Goal: Check status: Check status

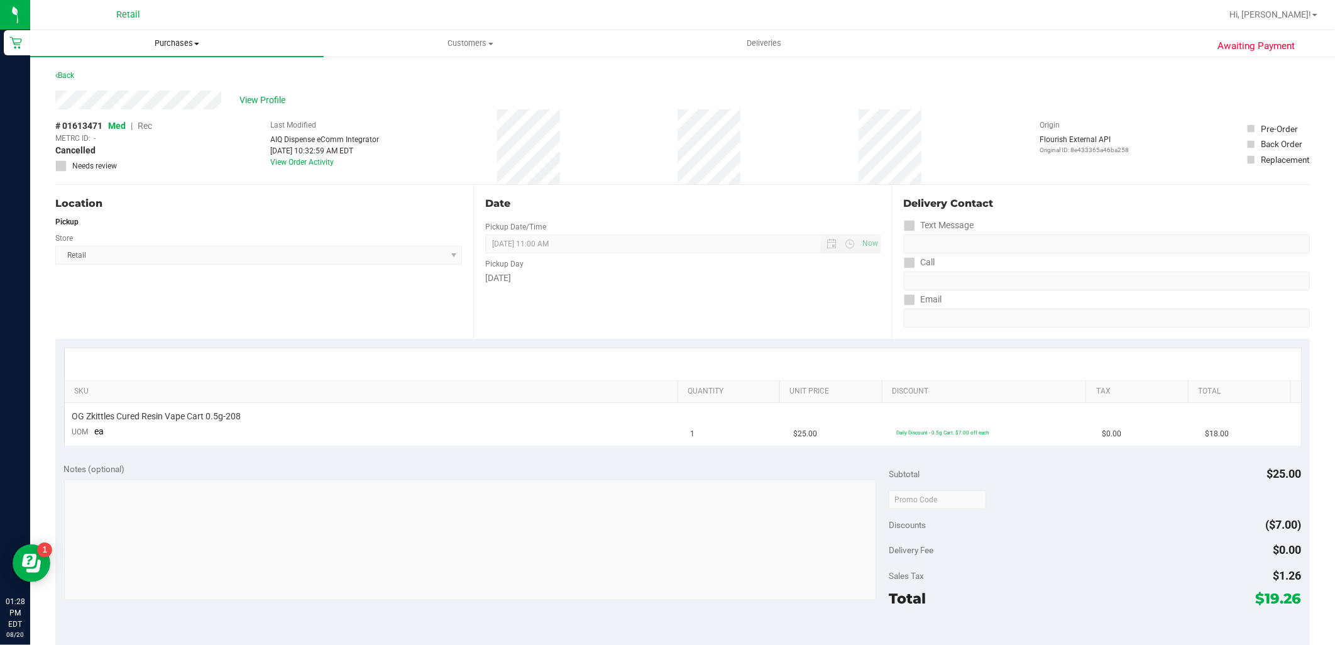
click at [190, 41] on span "Purchases" at bounding box center [176, 43] width 293 height 11
click at [209, 90] on li "Fulfillment" at bounding box center [176, 91] width 293 height 15
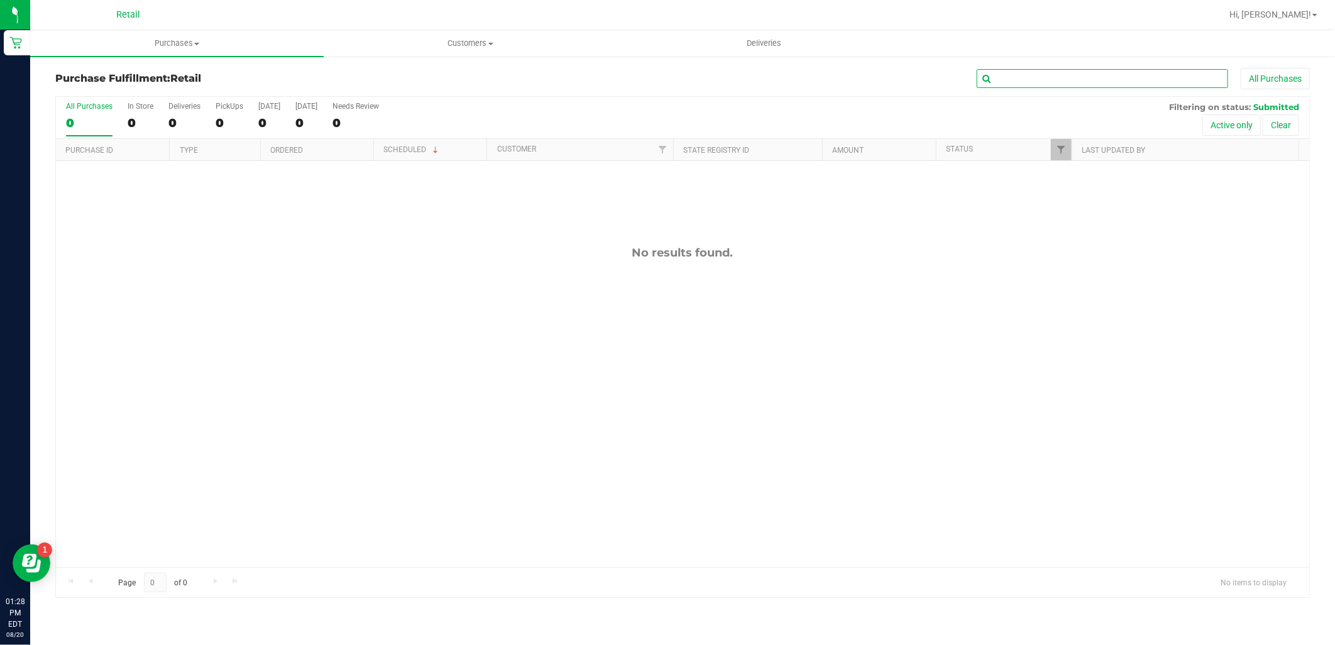
click at [1002, 79] on input "text" at bounding box center [1102, 78] width 251 height 19
type input "col"
click at [183, 40] on span "Purchases" at bounding box center [176, 43] width 293 height 11
click at [192, 84] on li "Fulfillment" at bounding box center [176, 91] width 293 height 15
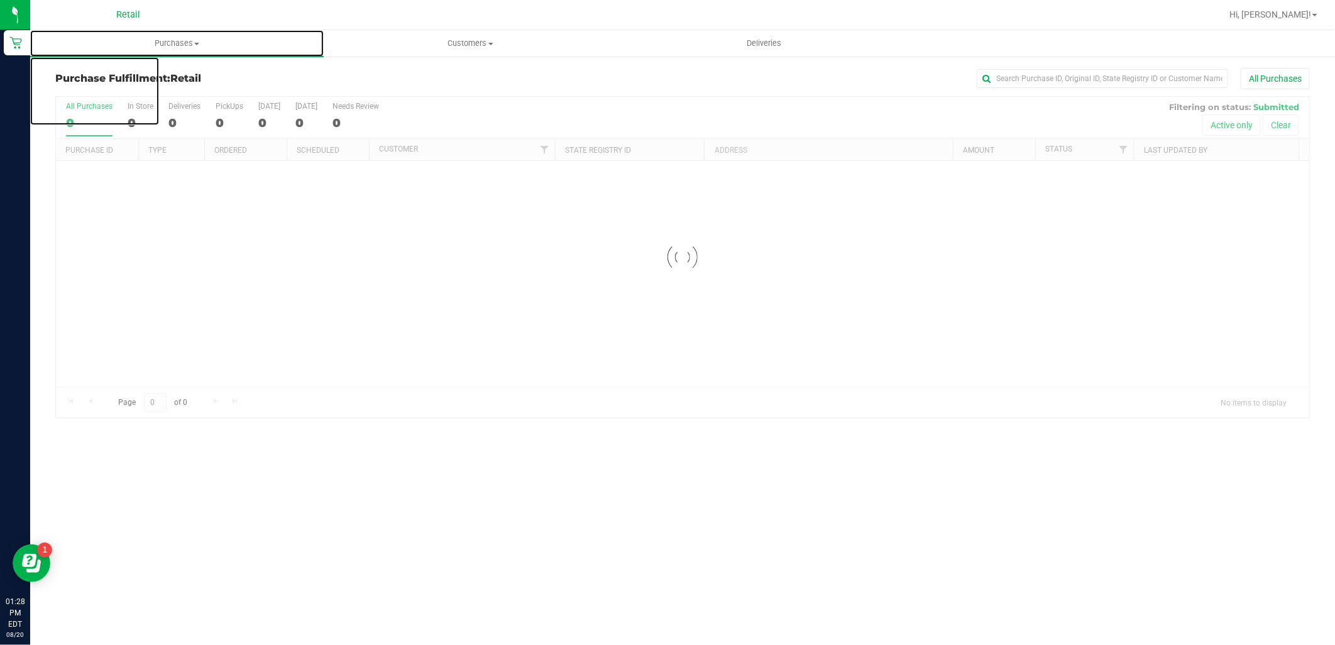
click at [182, 39] on span "Purchases" at bounding box center [176, 43] width 293 height 11
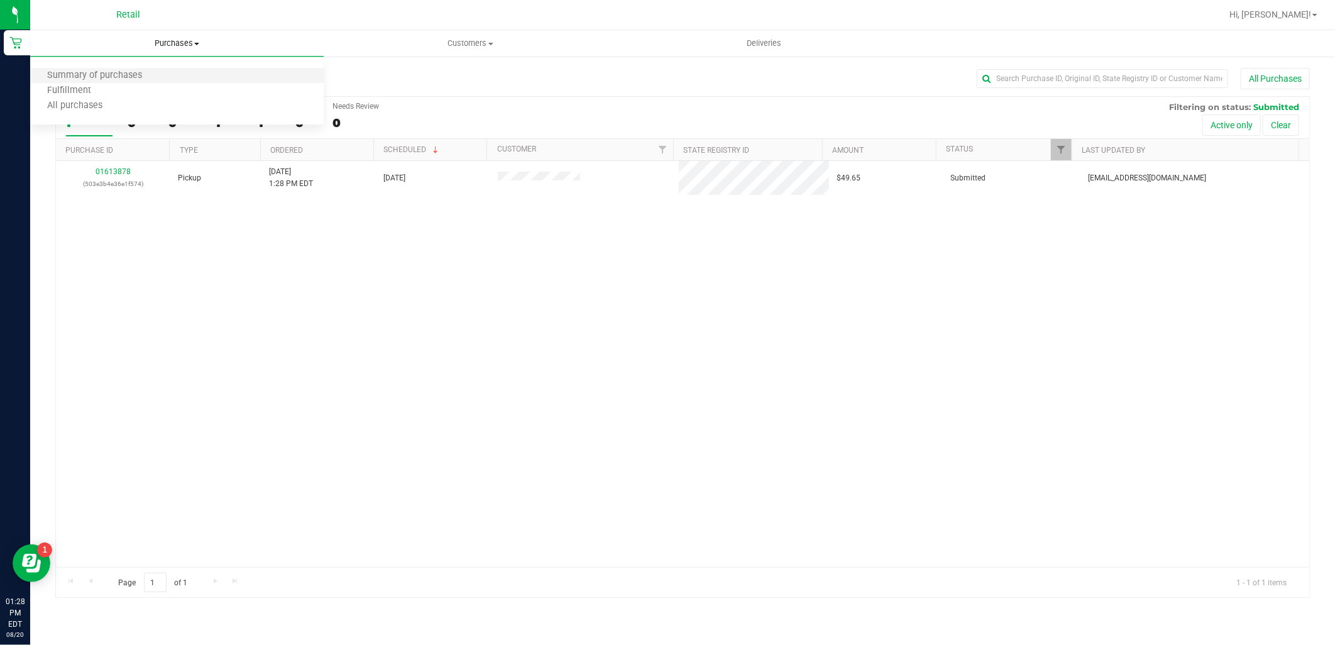
click at [195, 68] on li "Summary of purchases" at bounding box center [176, 75] width 293 height 15
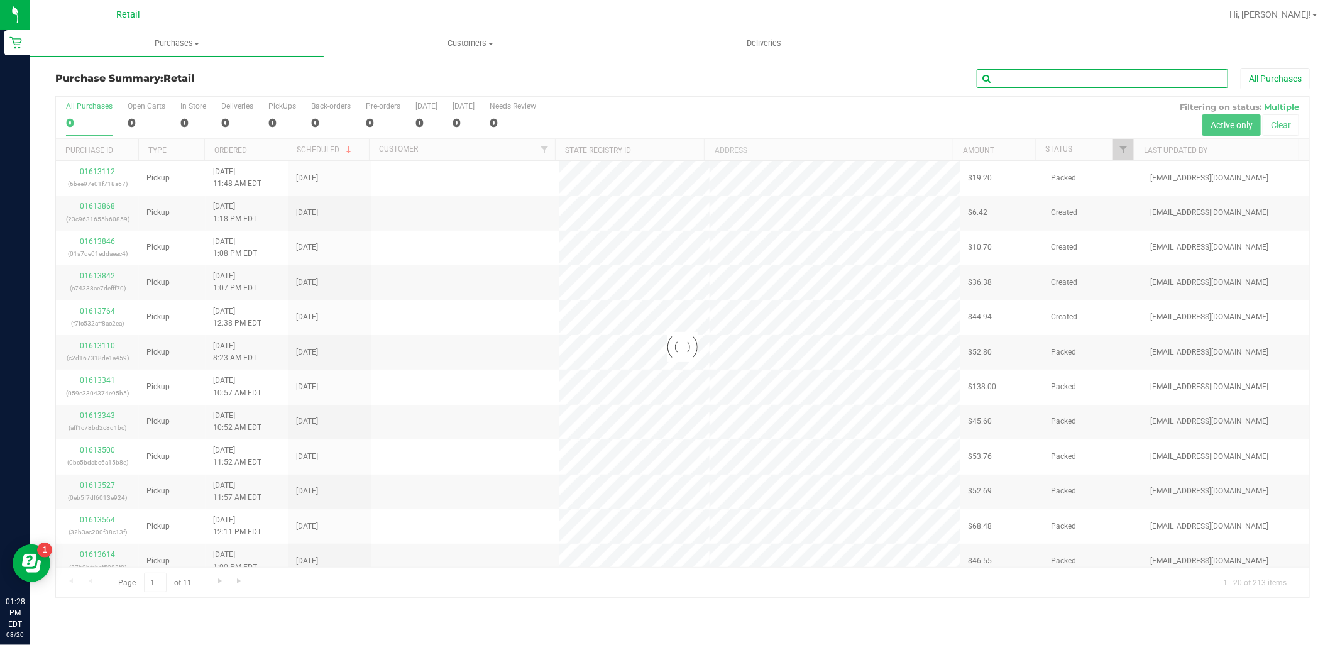
click at [1050, 74] on input "text" at bounding box center [1102, 78] width 251 height 19
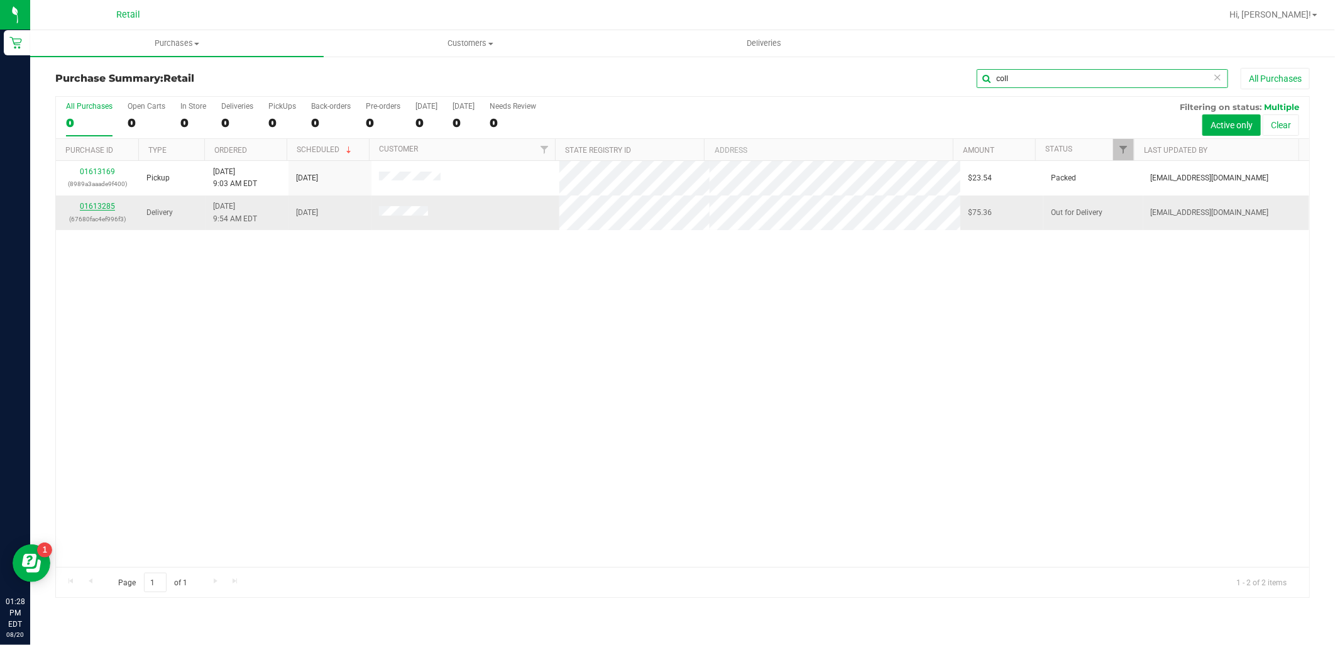
type input "coll"
click at [111, 208] on link "01613285" at bounding box center [97, 206] width 35 height 9
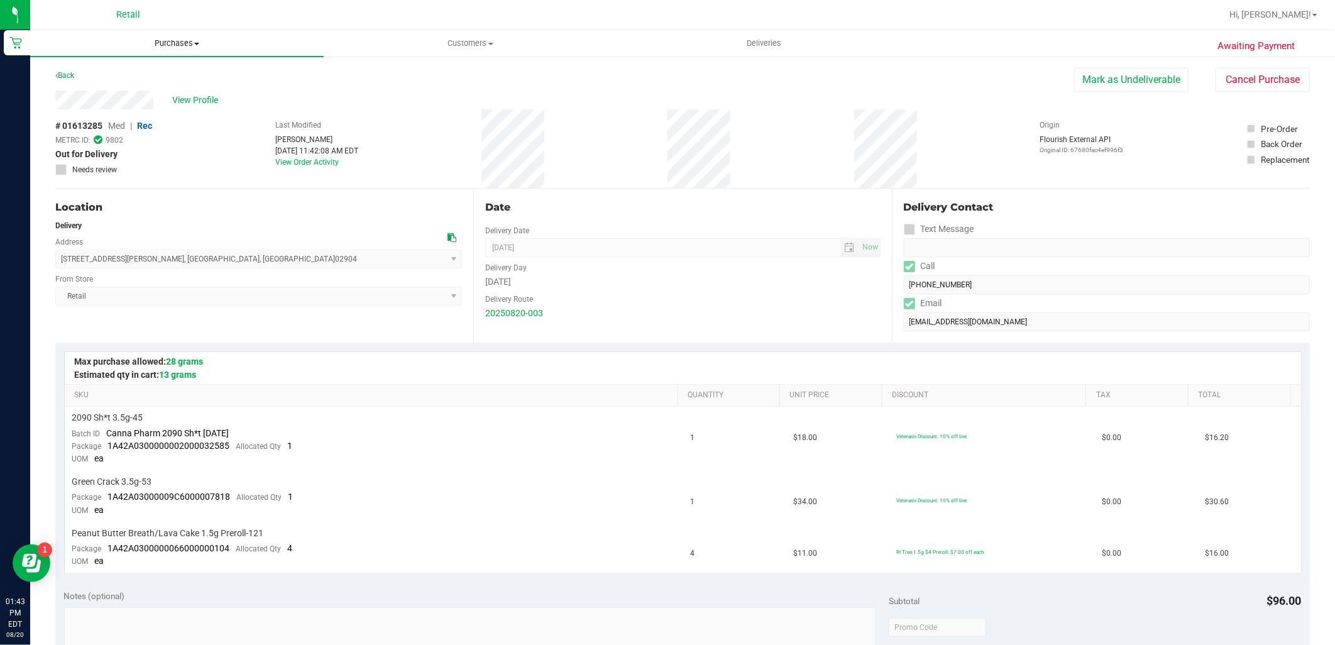
click at [190, 41] on span "Purchases" at bounding box center [176, 43] width 293 height 11
click at [476, 53] on uib-tab-heading "Customers All customers Add a new customer All physicians" at bounding box center [470, 43] width 292 height 25
click at [467, 80] on li "All customers" at bounding box center [470, 75] width 293 height 15
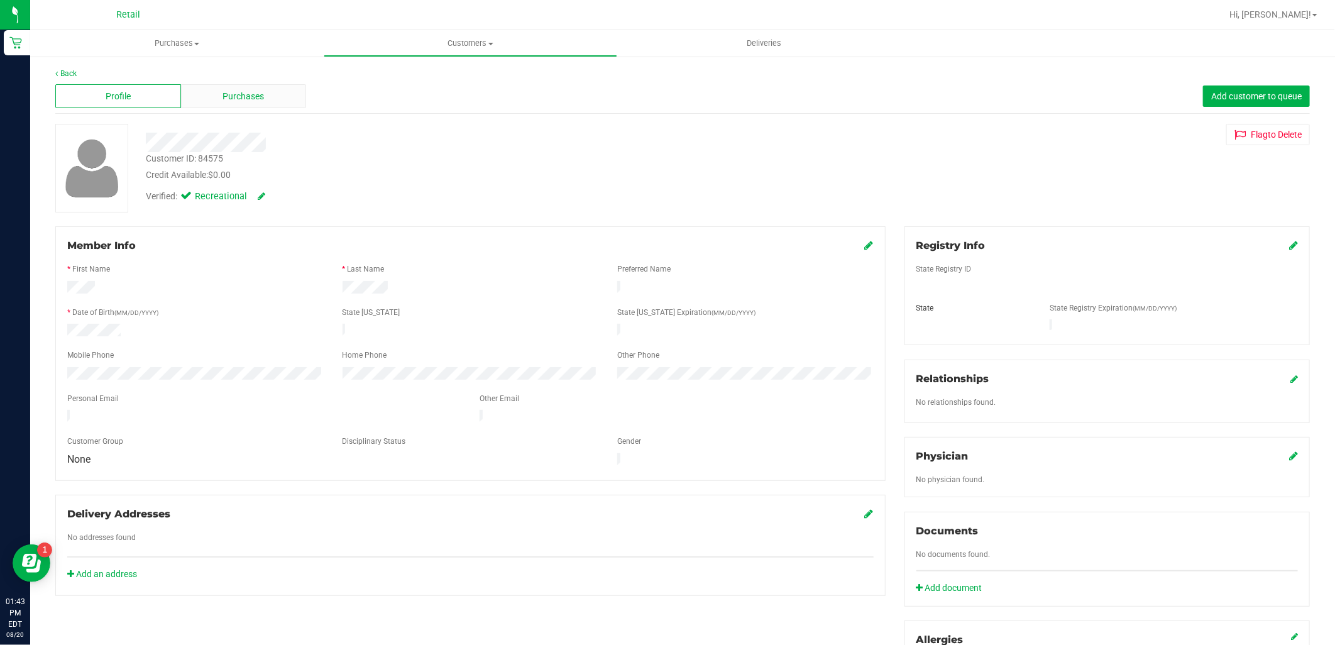
click at [194, 104] on div "Purchases" at bounding box center [244, 96] width 126 height 24
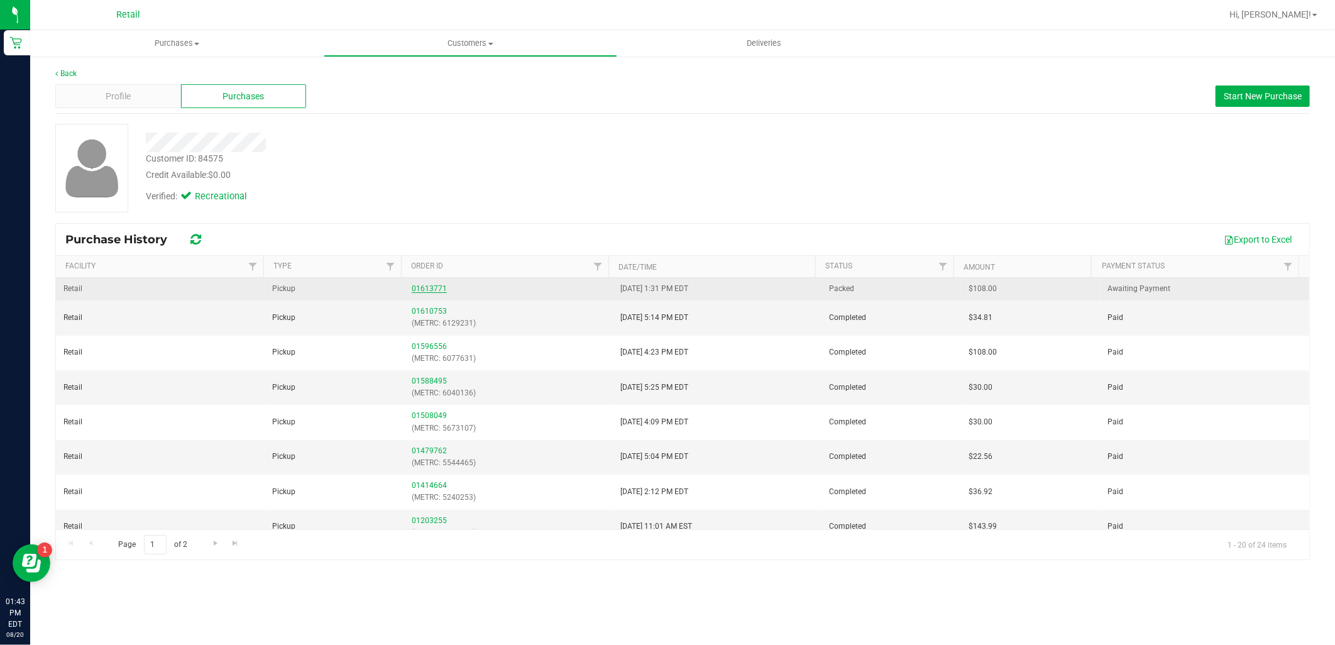
click at [423, 286] on link "01613771" at bounding box center [429, 288] width 35 height 9
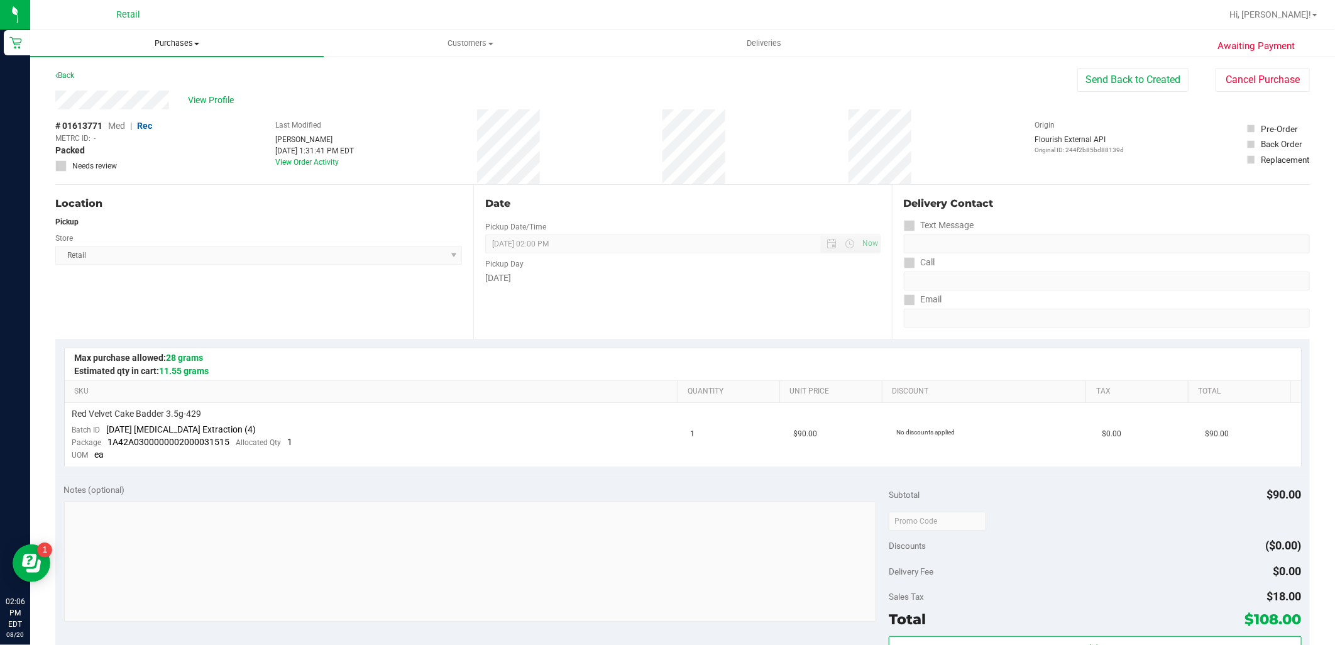
click at [190, 41] on span "Purchases" at bounding box center [176, 43] width 293 height 11
click at [197, 95] on li "Fulfillment" at bounding box center [176, 91] width 293 height 15
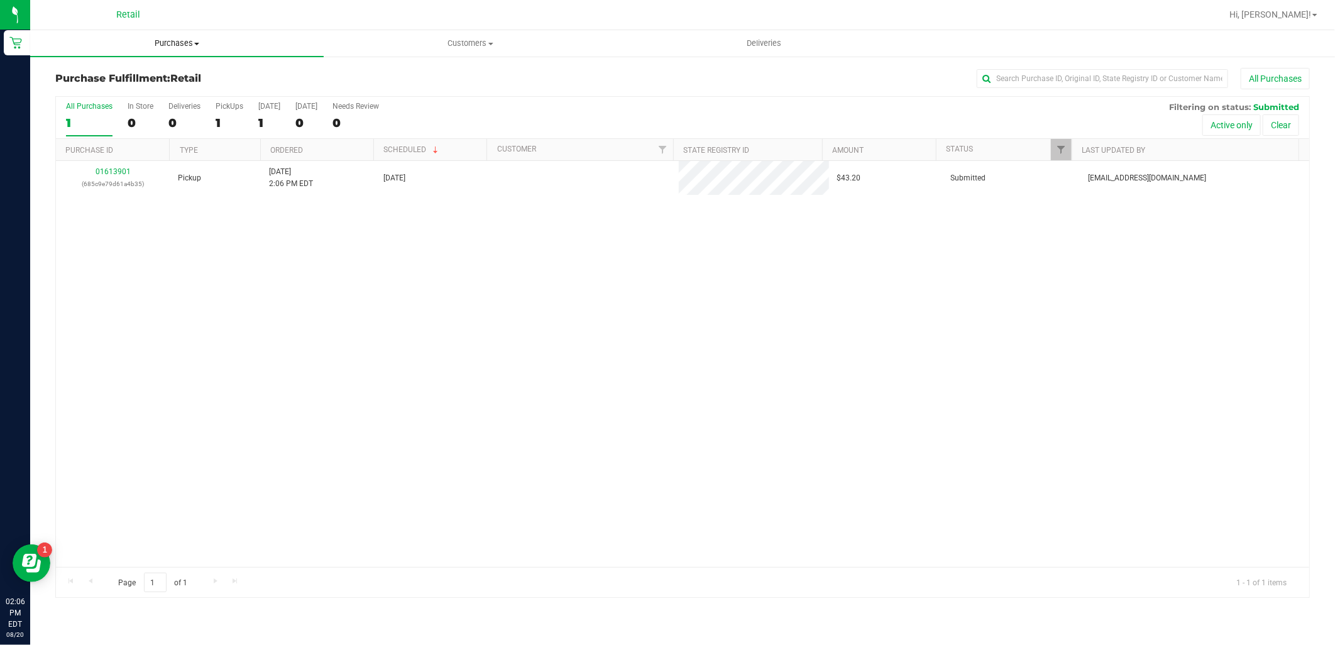
click at [195, 41] on span "Purchases" at bounding box center [176, 43] width 293 height 11
click at [195, 80] on li "Summary of purchases" at bounding box center [176, 75] width 293 height 15
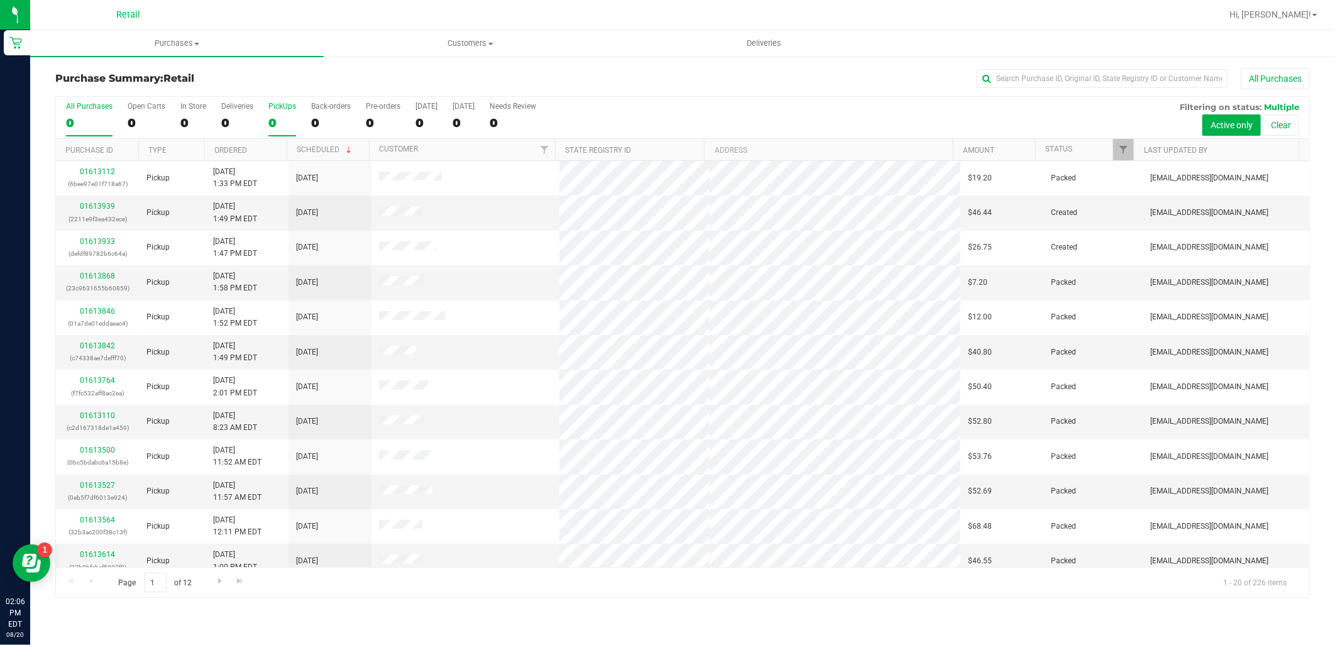
click at [278, 128] on div "0" at bounding box center [282, 123] width 28 height 14
click at [0, 0] on input "PickUps 0" at bounding box center [0, 0] width 0 height 0
click at [1110, 83] on input "text" at bounding box center [1102, 78] width 251 height 19
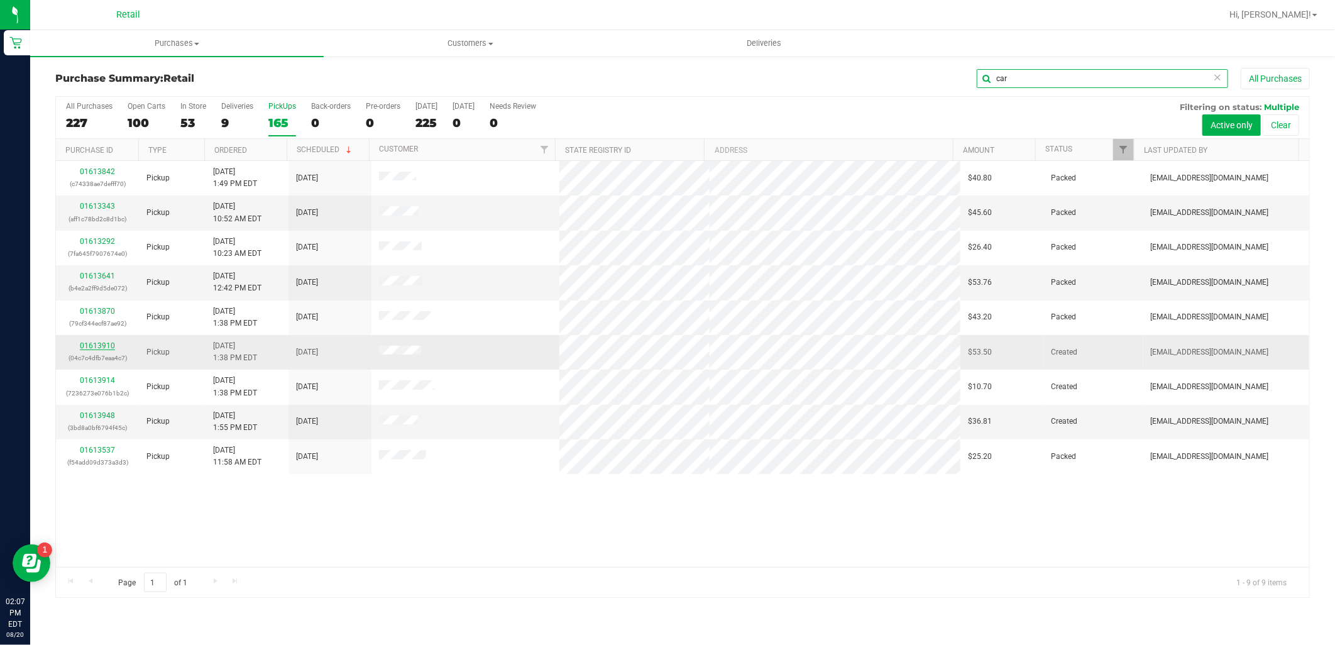
type input "car"
click at [84, 342] on link "01613910" at bounding box center [97, 345] width 35 height 9
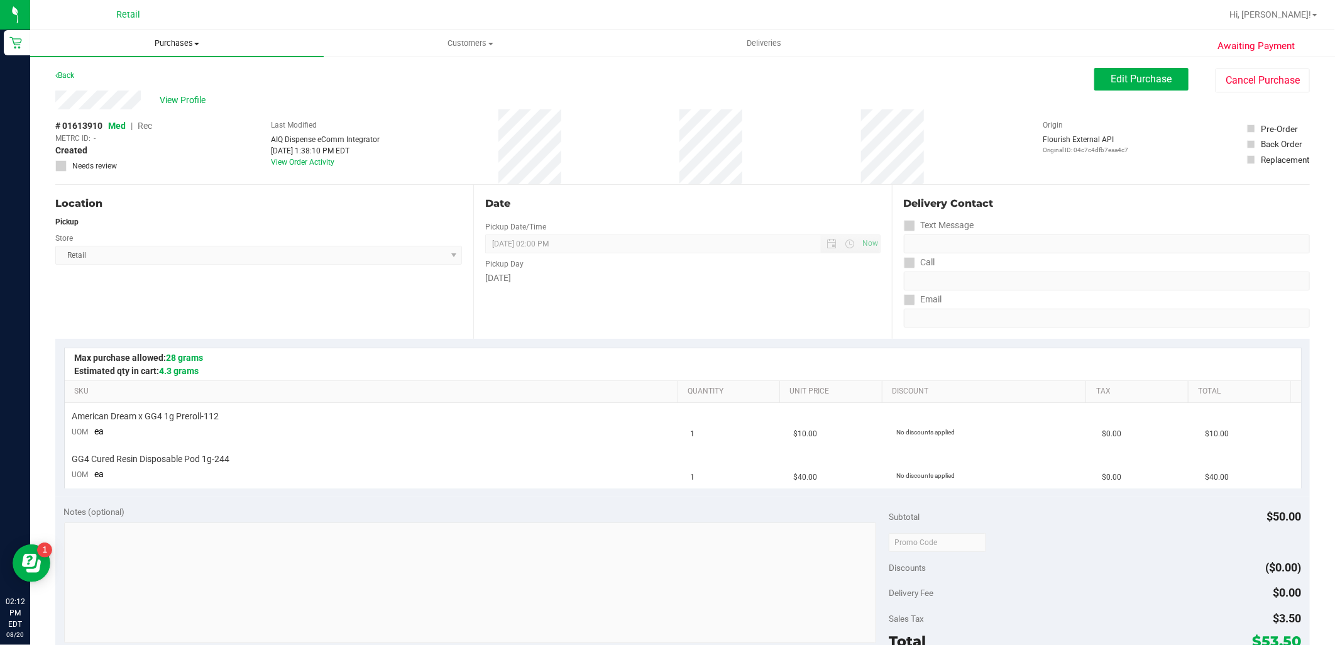
click at [174, 48] on span "Purchases" at bounding box center [176, 43] width 293 height 11
click at [170, 85] on li "Fulfillment" at bounding box center [176, 91] width 293 height 15
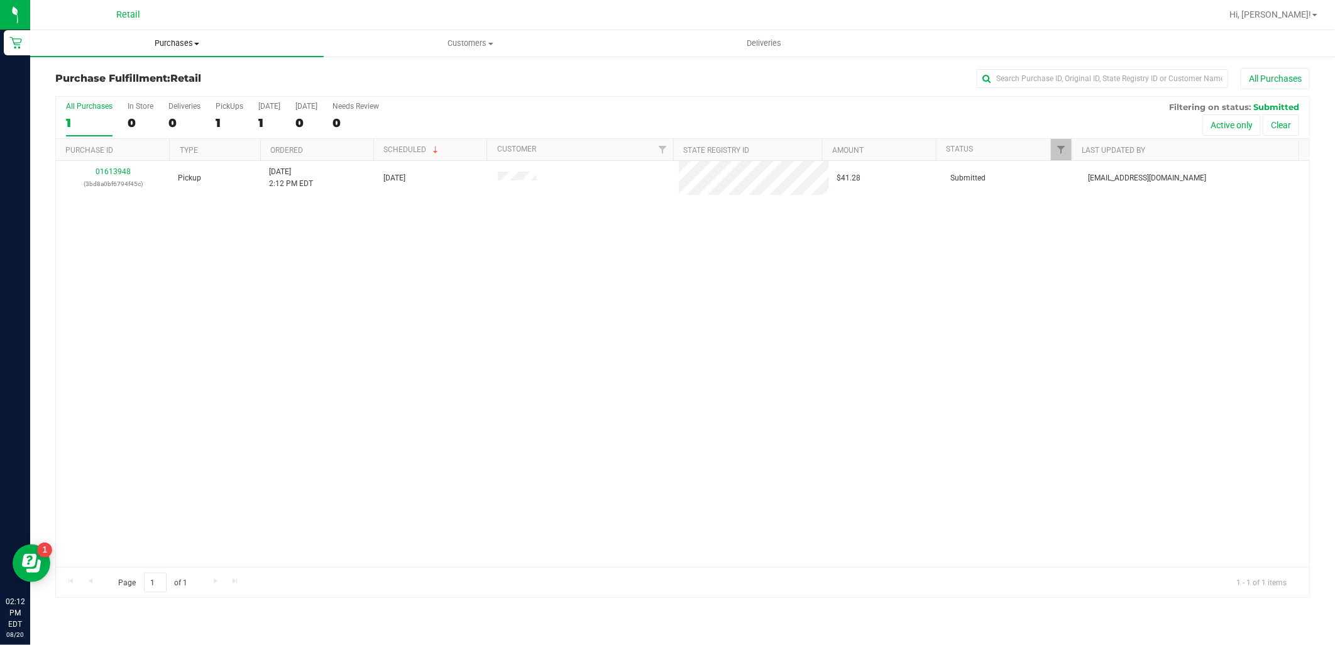
click at [173, 35] on uib-tab-heading "Purchases Summary of purchases Fulfillment All purchases" at bounding box center [176, 43] width 293 height 26
click at [168, 72] on li "Summary of purchases" at bounding box center [176, 75] width 293 height 15
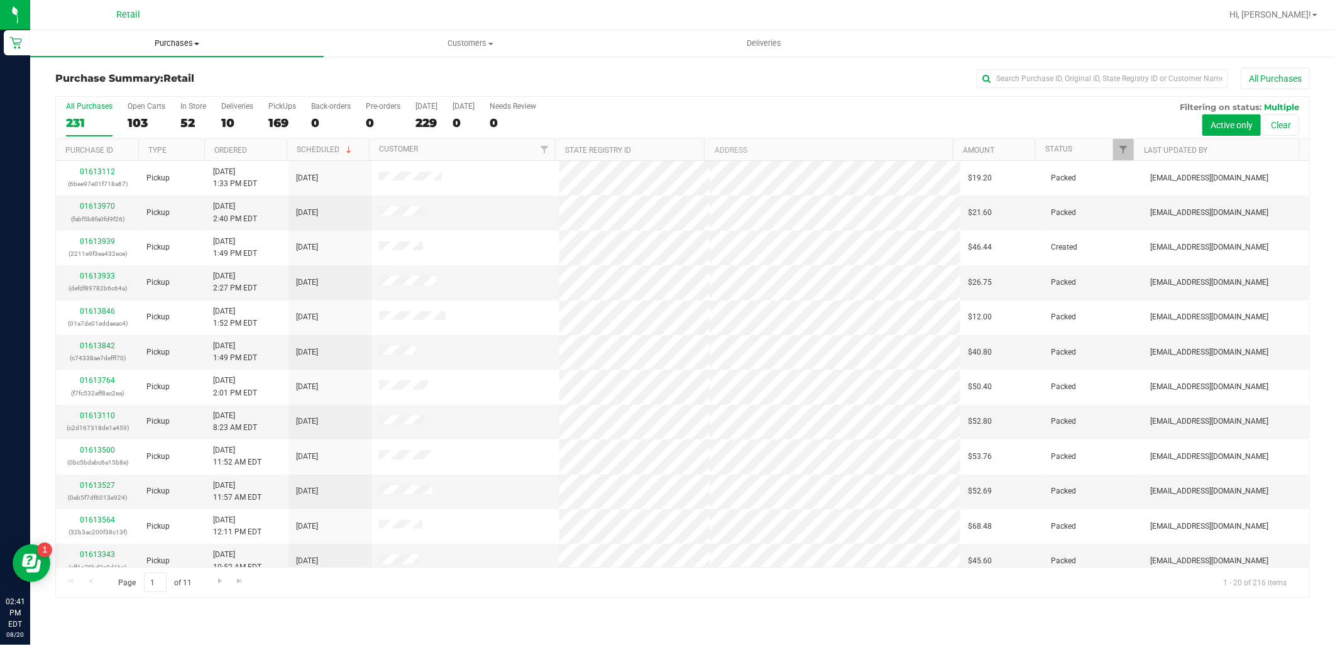
click at [167, 54] on uib-tab-heading "Purchases Summary of purchases Fulfillment All purchases" at bounding box center [176, 43] width 293 height 26
click at [150, 77] on span "Summary of purchases" at bounding box center [94, 75] width 129 height 11
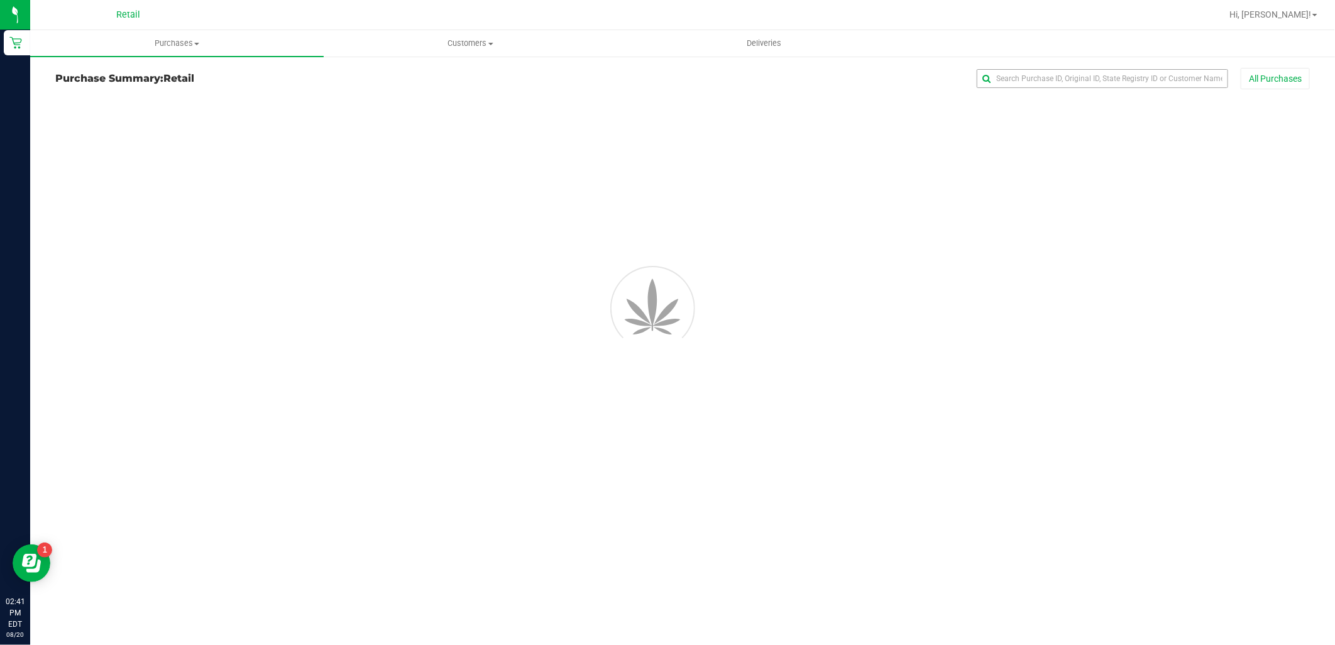
drag, startPoint x: 1070, startPoint y: 65, endPoint x: 1078, endPoint y: 78, distance: 15.3
click at [1070, 65] on div "Purchase Summary: Retail All Purchases" at bounding box center [682, 201] width 1305 height 292
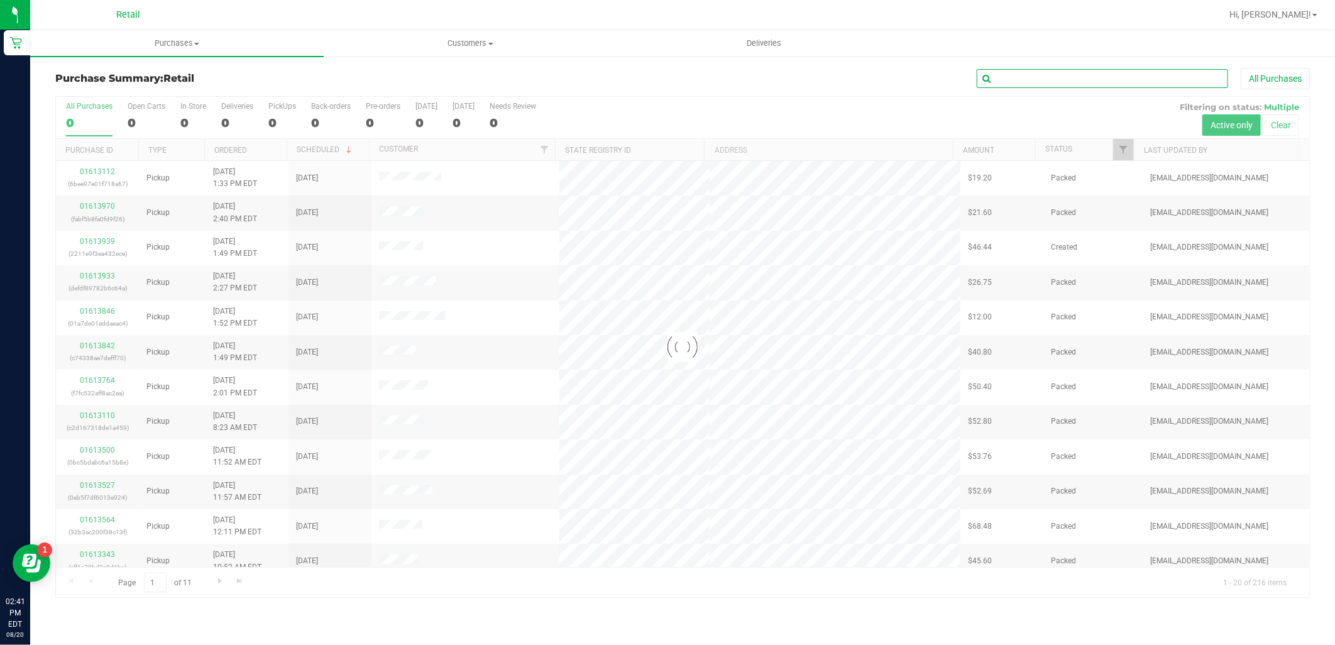
click at [1078, 78] on input "text" at bounding box center [1102, 78] width 251 height 19
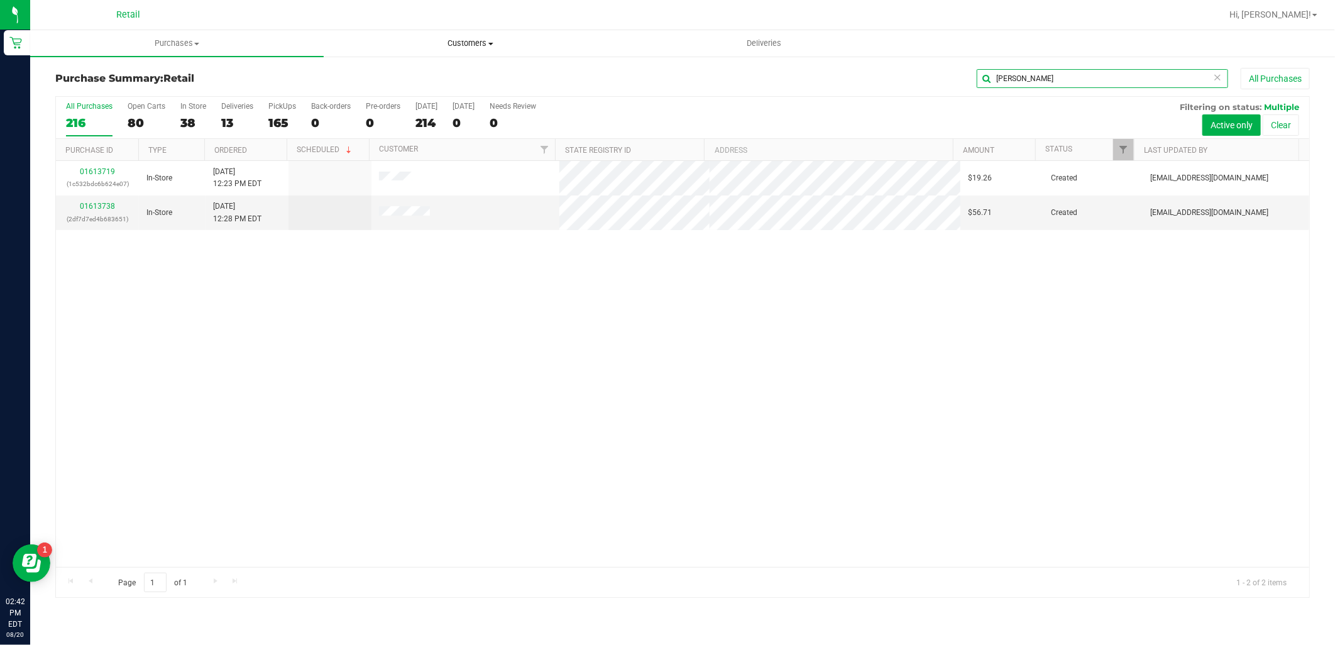
type input "[PERSON_NAME]"
click at [473, 47] on span "Customers" at bounding box center [470, 43] width 292 height 11
click at [449, 74] on li "All customers" at bounding box center [470, 75] width 293 height 15
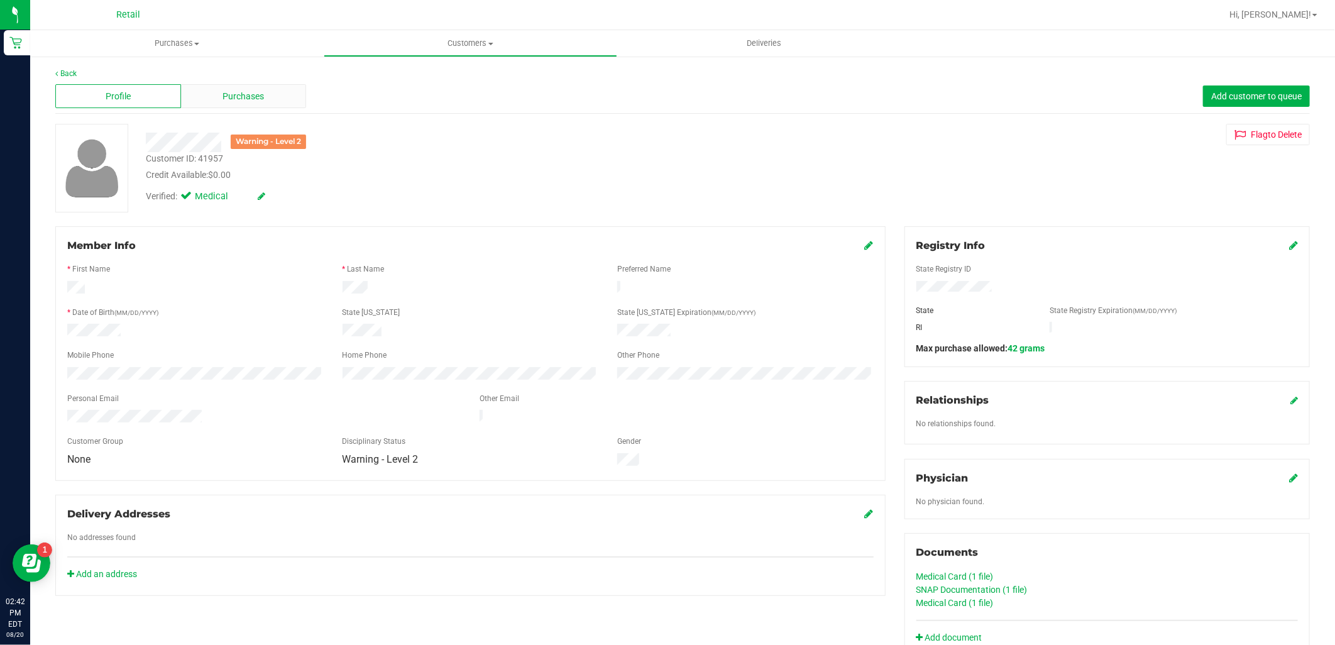
click at [244, 97] on span "Purchases" at bounding box center [242, 96] width 41 height 13
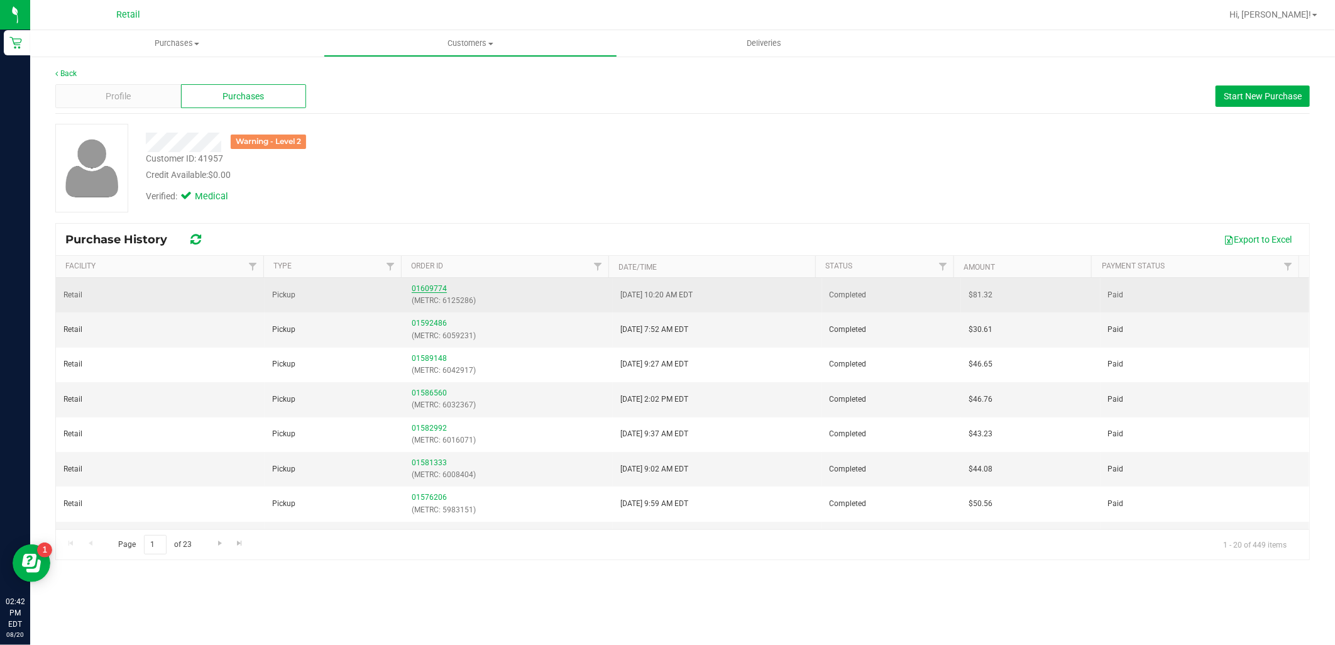
click at [412, 289] on link "01609774" at bounding box center [429, 288] width 35 height 9
